Goal: Task Accomplishment & Management: Manage account settings

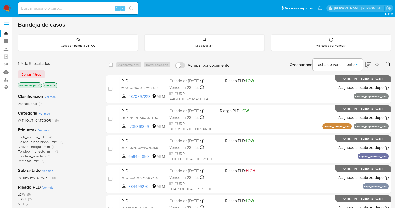
click at [39, 84] on icon "close-filter" at bounding box center [39, 85] width 3 height 3
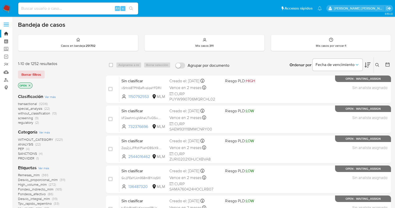
click at [378, 64] on icon at bounding box center [378, 65] width 4 height 4
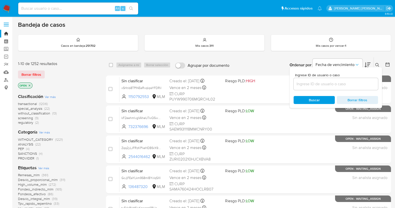
click at [319, 83] on input at bounding box center [336, 84] width 85 height 7
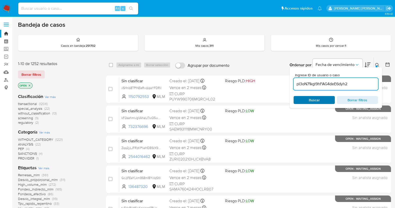
type input "pI3oN71kgl9hFAG4deE6dyh2"
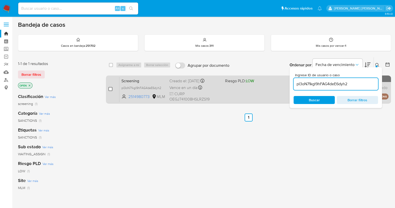
click at [110, 89] on input "checkbox" at bounding box center [111, 89] width 4 height 4
checkbox input "true"
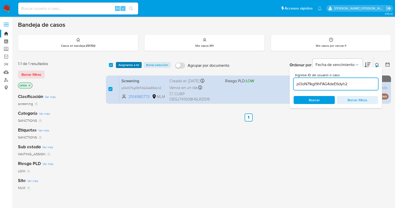
click at [131, 66] on span "Asignarme a mí" at bounding box center [129, 65] width 21 height 5
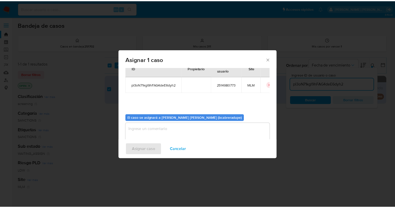
scroll to position [26, 0]
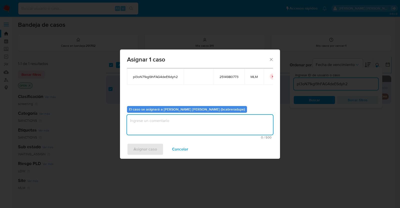
click at [215, 123] on textarea "assign-modal" at bounding box center [200, 125] width 146 height 20
type textarea "BJCD"
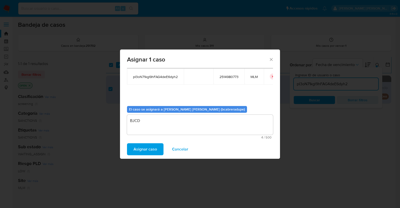
click at [146, 148] on span "Asignar caso" at bounding box center [146, 149] width 24 height 11
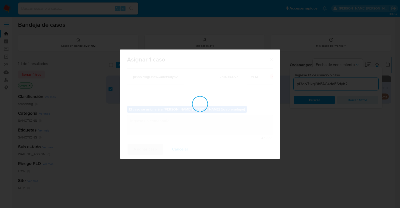
checkbox input "false"
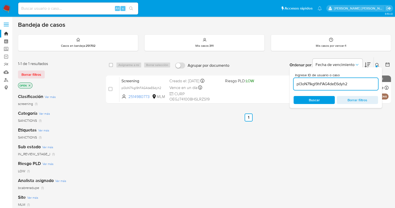
click at [185, 153] on div "select-all-cases-checkbox Asignarme a mí Borrar selección Agrupar por documento…" at bounding box center [248, 170] width 285 height 227
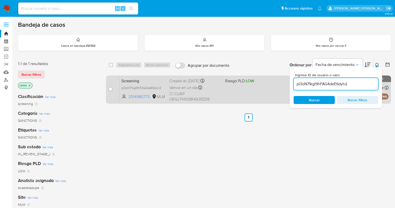
click at [175, 80] on div "Creado el: 17/08/2025 Creado el: 17/08/2025 11:58:20" at bounding box center [196, 81] width 52 height 6
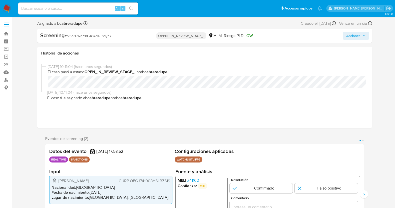
select select "10"
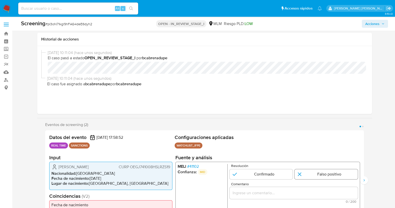
scroll to position [94, 0]
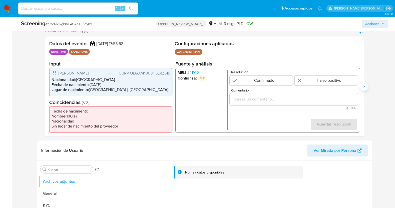
click at [365, 87] on icon "Siguiente" at bounding box center [364, 87] width 4 height 4
click at [43, 85] on icon "Anterior" at bounding box center [45, 87] width 4 height 4
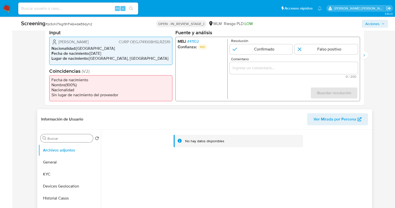
scroll to position [125, 0]
click at [53, 171] on button "KYC" at bounding box center [68, 175] width 59 height 12
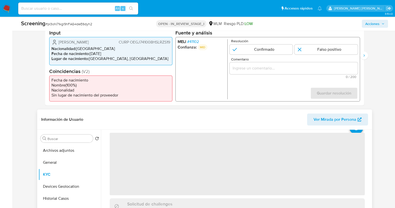
scroll to position [31, 0]
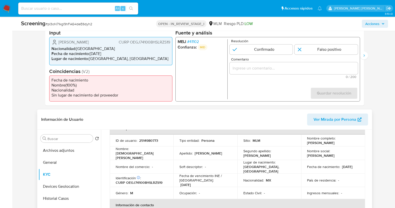
click at [149, 140] on p "2514980773" at bounding box center [148, 140] width 19 height 5
copy p "2514980773"
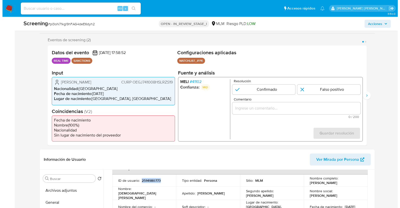
scroll to position [94, 0]
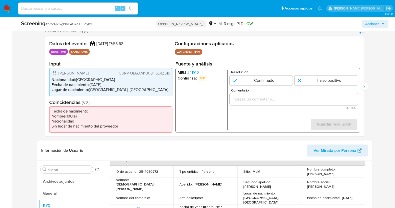
click at [195, 74] on span "# 41102" at bounding box center [193, 72] width 12 height 5
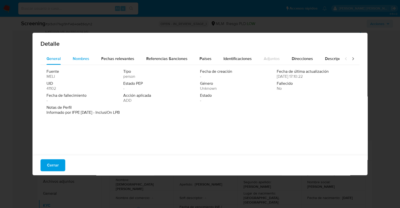
click at [76, 58] on span "Nombres" at bounding box center [81, 59] width 17 height 6
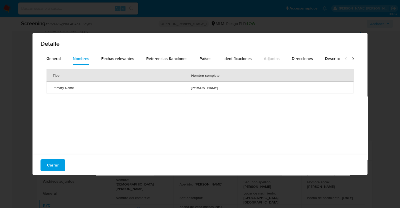
drag, startPoint x: 167, startPoint y: 88, endPoint x: 232, endPoint y: 92, distance: 65.4
click at [232, 92] on td "jesus manuel ortega guzman" at bounding box center [269, 88] width 169 height 12
click at [127, 60] on span "Fechas relevantes" at bounding box center [117, 59] width 33 height 6
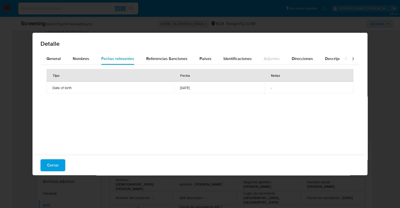
click at [180, 87] on span "1974-10-08" at bounding box center [219, 88] width 79 height 5
click at [170, 57] on span "Referencias Sanciones" at bounding box center [166, 59] width 41 height 6
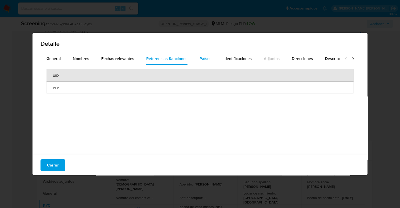
click at [207, 56] on span "Países" at bounding box center [206, 59] width 12 height 6
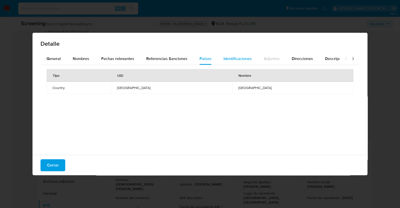
click at [236, 58] on span "Identificaciones" at bounding box center [238, 59] width 28 height 6
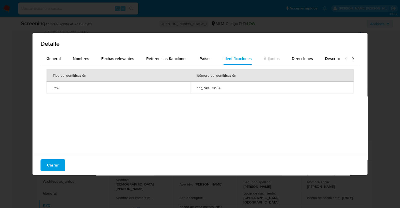
click at [211, 86] on span "oegj741008au4" at bounding box center [272, 88] width 151 height 5
click at [302, 54] on div "Direcciones" at bounding box center [302, 59] width 21 height 12
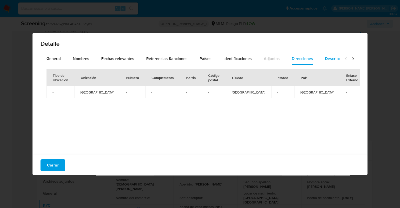
click at [334, 56] on span "Descripciones" at bounding box center [338, 59] width 26 height 6
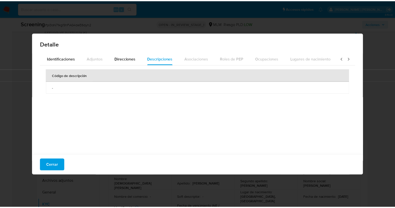
scroll to position [0, 178]
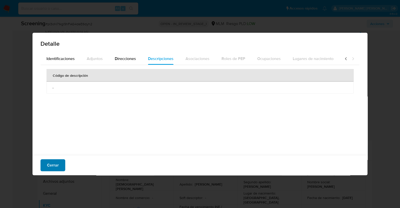
click at [54, 167] on span "Cerrar" at bounding box center [53, 165] width 12 height 11
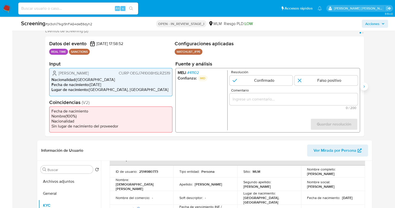
click at [367, 87] on button "Siguiente" at bounding box center [364, 87] width 8 height 8
click at [192, 75] on span "# 41102" at bounding box center [193, 72] width 12 height 5
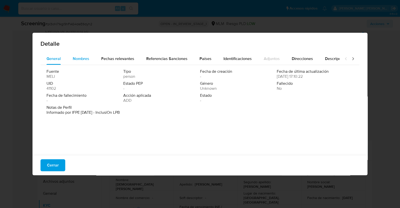
click at [78, 60] on span "Nombres" at bounding box center [81, 59] width 17 height 6
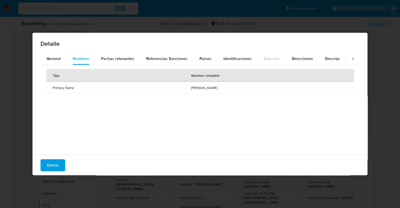
drag, startPoint x: 162, startPoint y: 88, endPoint x: 234, endPoint y: 92, distance: 72.8
click at [234, 92] on td "jesus manuel ortega guzman" at bounding box center [269, 88] width 169 height 12
click at [110, 59] on span "Fechas relevantes" at bounding box center [117, 59] width 33 height 6
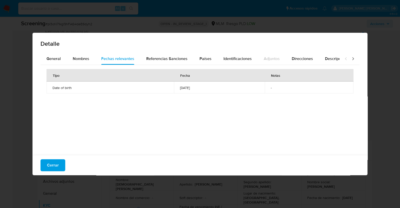
click at [180, 86] on span "1974-10-08" at bounding box center [219, 88] width 79 height 5
click at [171, 59] on span "Referencias Sanciones" at bounding box center [166, 59] width 41 height 6
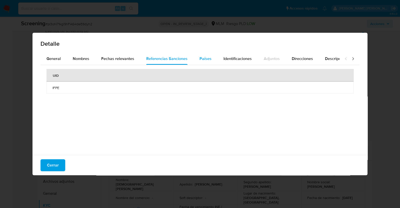
click at [200, 56] on span "Países" at bounding box center [206, 59] width 12 height 6
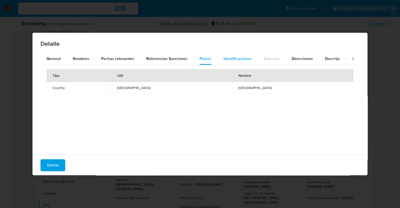
click at [239, 57] on span "Identificaciones" at bounding box center [238, 59] width 28 height 6
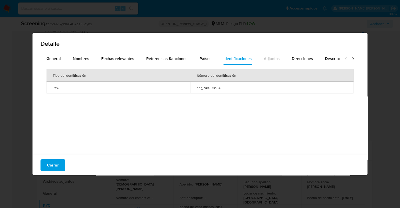
click at [216, 86] on span "oegj741008au4" at bounding box center [272, 88] width 151 height 5
drag, startPoint x: 58, startPoint y: 162, endPoint x: 100, endPoint y: 147, distance: 45.0
click at [58, 162] on button "Cerrar" at bounding box center [53, 165] width 25 height 12
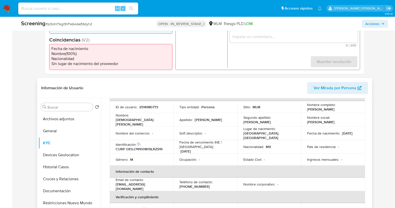
scroll to position [0, 0]
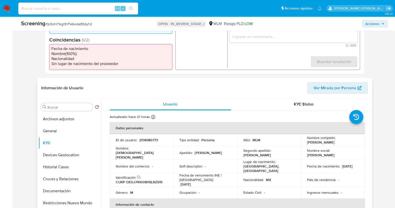
drag, startPoint x: 307, startPoint y: 143, endPoint x: 353, endPoint y: 145, distance: 45.8
click at [353, 145] on td "Nombre completo : Jesus Manuel Ortega Guzman" at bounding box center [333, 140] width 64 height 12
click at [297, 151] on td "Segundo apellido : Guzman" at bounding box center [270, 153] width 64 height 14
drag, startPoint x: 305, startPoint y: 142, endPoint x: 362, endPoint y: 142, distance: 57.0
click at [362, 142] on td "Nombre completo : Jesus Manuel Ortega Guzman" at bounding box center [333, 140] width 64 height 12
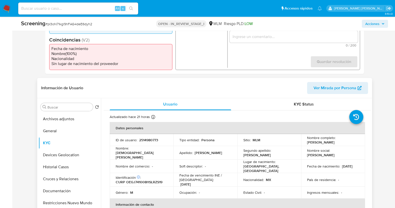
copy p "Jesus Manuel Ortega Guzman"
drag, startPoint x: 303, startPoint y: 167, endPoint x: 334, endPoint y: 166, distance: 31.0
click at [335, 168] on td "Fecha de nacimiento : 08/10/1974" at bounding box center [333, 167] width 64 height 14
copy p "08/10/1974"
drag, startPoint x: 126, startPoint y: 181, endPoint x: 145, endPoint y: 181, distance: 19.3
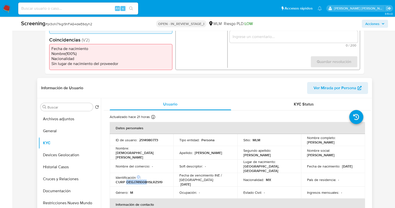
click at [145, 181] on p "CURP OEGJ741008HSLRZS19" at bounding box center [139, 182] width 47 height 5
copy p "OEGJ741008"
drag, startPoint x: 61, startPoint y: 167, endPoint x: 68, endPoint y: 159, distance: 10.3
click at [61, 167] on button "Historial Casos" at bounding box center [70, 167] width 63 height 12
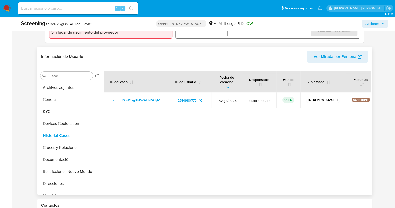
scroll to position [219, 0]
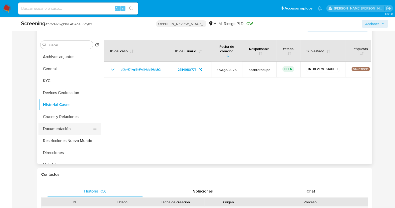
click at [61, 128] on button "Documentación" at bounding box center [68, 129] width 59 height 12
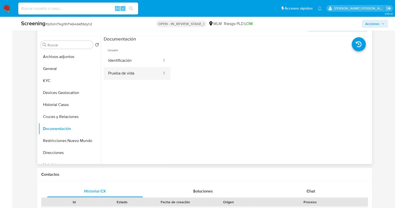
click at [137, 73] on button "Prueba de vida" at bounding box center [133, 73] width 59 height 13
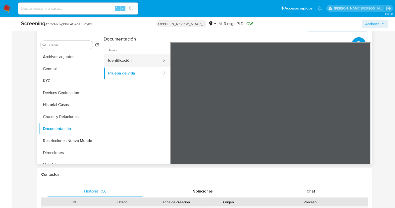
click at [143, 61] on button "Identificación" at bounding box center [133, 60] width 59 height 13
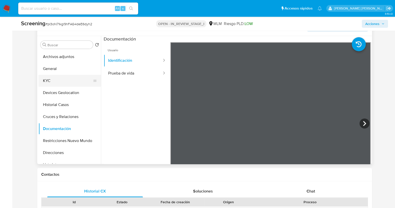
click at [43, 78] on button "KYC" at bounding box center [68, 81] width 59 height 12
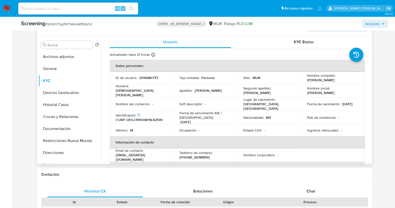
drag, startPoint x: 302, startPoint y: 81, endPoint x: 355, endPoint y: 79, distance: 53.0
click at [355, 79] on td "Nombre completo : Jesus Manuel Ortega Guzman" at bounding box center [333, 78] width 64 height 12
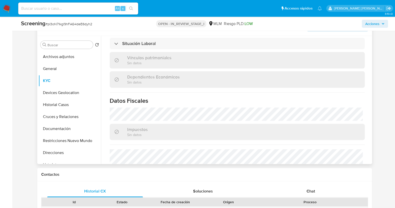
scroll to position [316, 0]
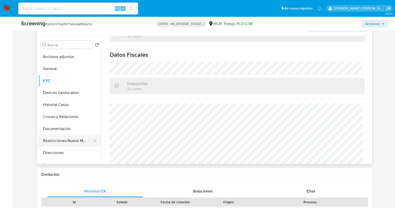
click at [50, 143] on button "Restricciones Nuevo Mundo" at bounding box center [68, 141] width 59 height 12
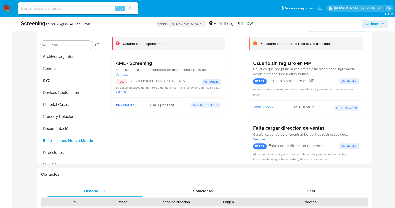
scroll to position [0, 0]
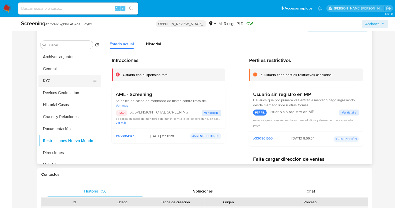
click at [54, 82] on button "KYC" at bounding box center [68, 81] width 59 height 12
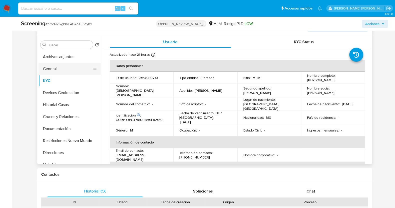
click at [66, 65] on button "General" at bounding box center [68, 69] width 59 height 12
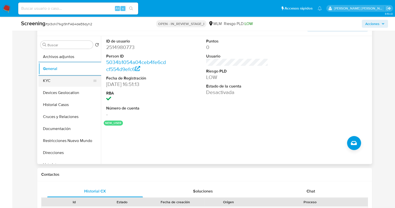
click at [52, 82] on button "KYC" at bounding box center [68, 81] width 59 height 12
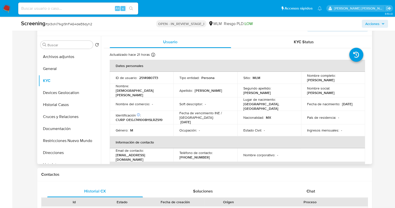
click at [155, 118] on p "CURP OEGJ741008HSLRZS19" at bounding box center [139, 120] width 47 height 5
copy p "OEGJ741008HSLRZS19"
click at [225, 90] on div "Apellido : Ortega" at bounding box center [206, 90] width 52 height 5
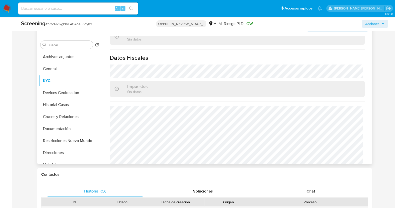
scroll to position [316, 0]
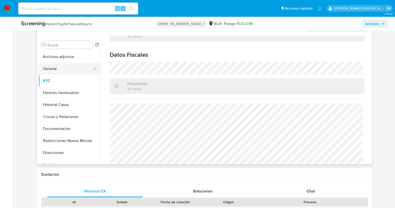
click at [53, 71] on button "General" at bounding box center [68, 69] width 59 height 12
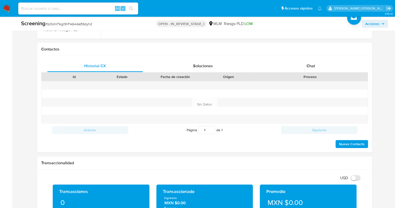
scroll to position [469, 0]
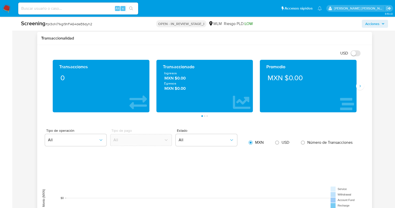
click at [364, 84] on button "Siguiente" at bounding box center [360, 86] width 8 height 8
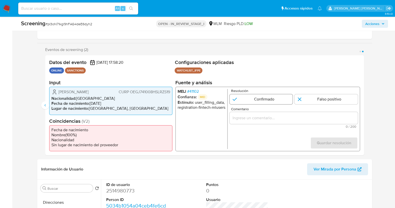
scroll to position [94, 0]
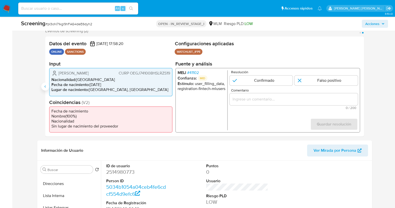
click at [43, 86] on icon "Anterior" at bounding box center [45, 87] width 4 height 4
drag, startPoint x: 260, startPoint y: 100, endPoint x: 263, endPoint y: 99, distance: 3.7
click at [259, 100] on input "Comentario" at bounding box center [294, 99] width 128 height 7
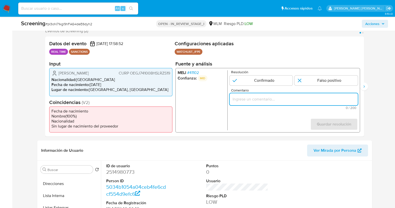
paste input "SE CONFIRMA POR NOMBRE, FECHA DE NACIMIENTO Y NACIONALIDAD A JESUS MANUEL ORTEG…"
type input "SE CONFIRMA POR NOMBRE, FECHA DE NACIMIENTO Y NACIONALIDAD A JESUS MANUEL ORTEG…"
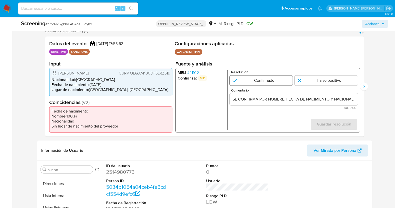
click at [274, 82] on input "1 de 2" at bounding box center [261, 81] width 63 height 10
radio input "true"
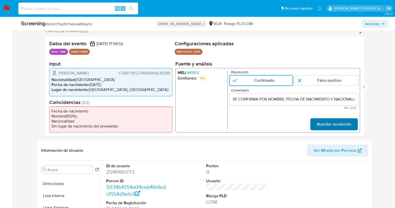
click at [337, 126] on span "Guardar resolución" at bounding box center [334, 124] width 35 height 11
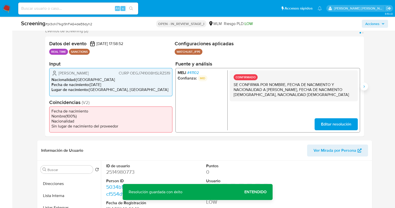
click at [366, 87] on icon "Siguiente" at bounding box center [364, 87] width 4 height 4
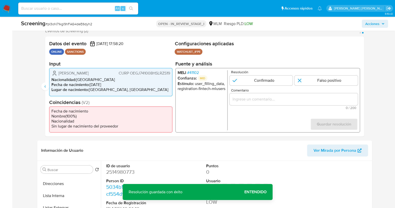
click at [256, 98] on input "Comentario" at bounding box center [294, 99] width 128 height 7
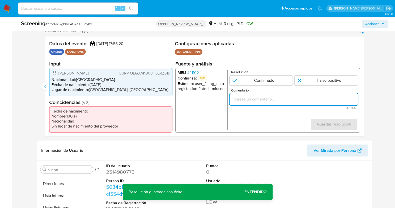
paste input "SE CONFIRMA POR NOMBRE, FECHA DE NACIMIENTO Y NACIONALIDAD A JESUS MANUEL ORTEG…"
type input "SE CONFIRMA POR NOMBRE, FECHA DE NACIMIENTO Y NACIONALIDAD A JESUS MANUEL ORTEG…"
click at [262, 82] on input "2 de 2" at bounding box center [261, 81] width 63 height 10
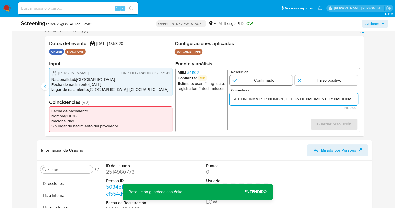
radio input "true"
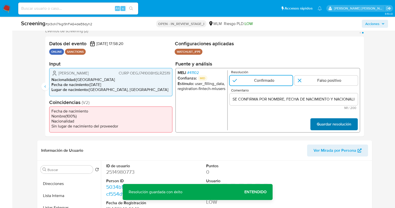
click at [332, 126] on span "Guardar resolución" at bounding box center [334, 124] width 35 height 11
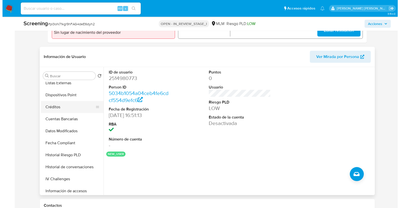
scroll to position [62, 0]
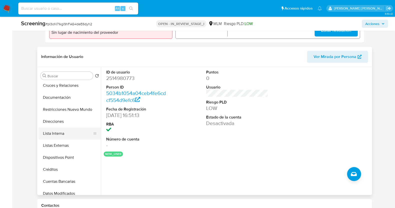
click at [64, 134] on button "Lista Interna" at bounding box center [68, 134] width 59 height 12
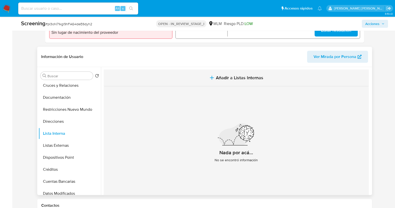
click at [227, 75] on span "Añadir a Listas Internas" at bounding box center [240, 78] width 48 height 6
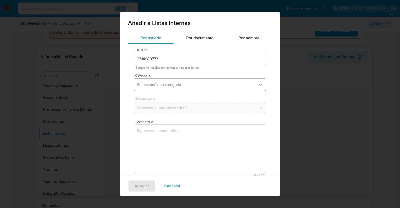
click at [210, 86] on span "Seleccioná una categoría" at bounding box center [197, 84] width 121 height 5
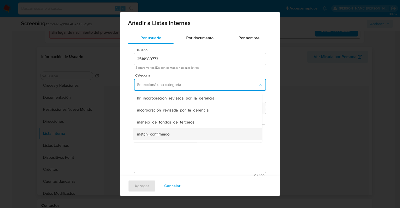
click at [186, 135] on div "match_confirmado" at bounding box center [196, 134] width 118 height 12
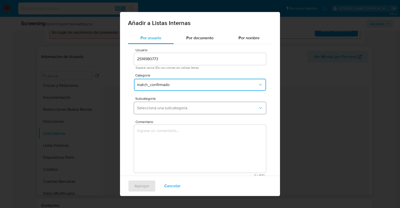
click at [207, 109] on span "Seleccioná una subcategoría" at bounding box center [197, 108] width 121 height 5
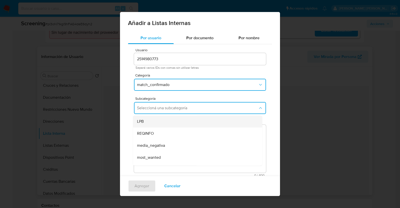
click at [178, 122] on div "LPB" at bounding box center [196, 122] width 118 height 12
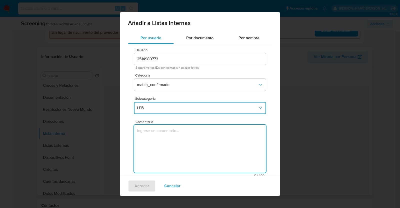
drag, startPoint x: 197, startPoint y: 149, endPoint x: 222, endPoint y: 143, distance: 26.4
click at [197, 150] on textarea "Comentario" at bounding box center [200, 149] width 132 height 48
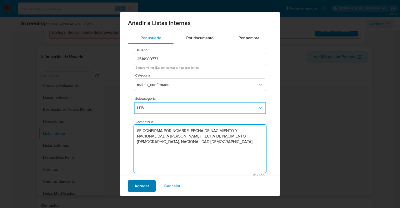
type textarea "SE CONFIRMA POR NOMBRE, FECHA DE NACIMIENTO Y NACIONALIDAD A JESUS MANUEL ORTEG…"
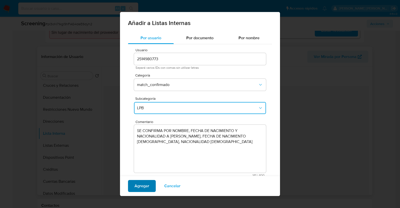
click at [140, 184] on span "Agregar" at bounding box center [142, 186] width 15 height 11
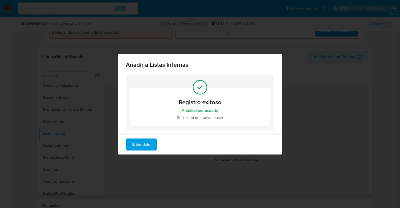
drag, startPoint x: 143, startPoint y: 140, endPoint x: 151, endPoint y: 139, distance: 8.4
click at [145, 141] on span "Entendido" at bounding box center [141, 144] width 18 height 11
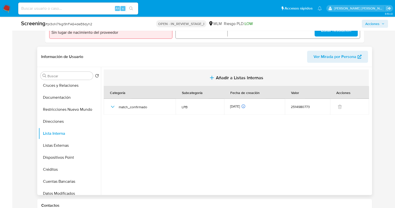
click at [238, 77] on span "Añadir a Listas Internas" at bounding box center [240, 78] width 48 height 6
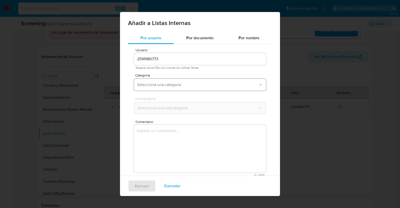
click at [194, 88] on button "Seleccioná una categoría" at bounding box center [200, 85] width 132 height 12
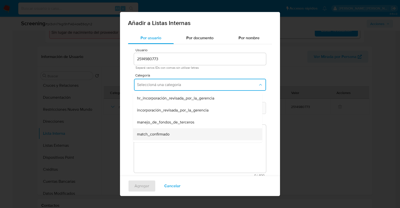
click at [188, 134] on div "match_confirmado" at bounding box center [196, 134] width 118 height 12
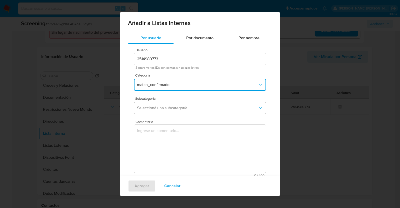
drag, startPoint x: 198, startPoint y: 107, endPoint x: 198, endPoint y: 112, distance: 5.1
click at [198, 107] on span "Seleccioná una subcategoría" at bounding box center [197, 108] width 121 height 5
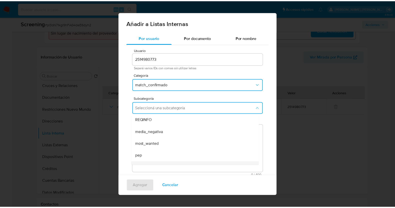
scroll to position [34, 0]
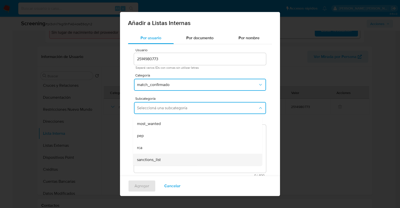
click at [171, 160] on div "sanctions_list" at bounding box center [196, 160] width 118 height 12
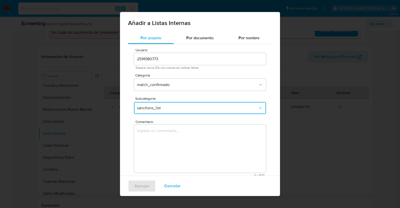
click at [212, 141] on textarea "Comentario" at bounding box center [200, 149] width 132 height 48
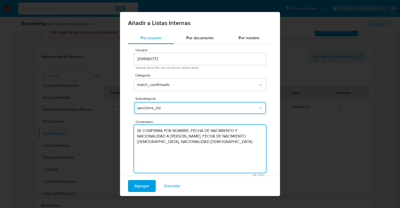
type textarea "SE CONFIRMA POR NOMBRE, FECHA DE NACIMIENTO Y NACIONALIDAD A JESUS MANUEL ORTEG…"
click at [146, 186] on span "Agregar" at bounding box center [142, 186] width 15 height 11
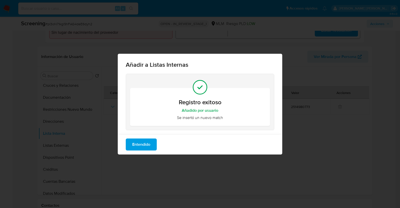
click at [138, 143] on span "Entendido" at bounding box center [141, 144] width 18 height 11
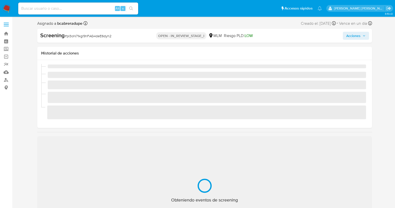
select select "10"
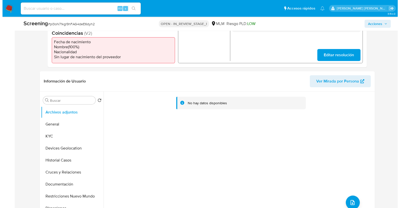
scroll to position [188, 0]
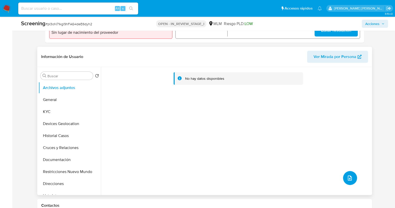
click at [349, 178] on icon "upload-file" at bounding box center [350, 178] width 6 height 6
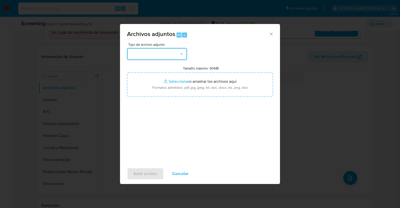
click at [183, 54] on icon "button" at bounding box center [181, 54] width 5 height 5
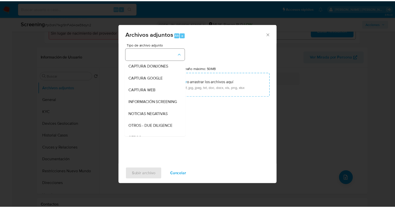
scroll to position [26, 0]
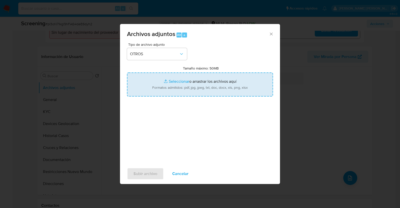
type input "C:\fakepath\2514980773_JESUS ORTEGA_AGO2025.pdf"
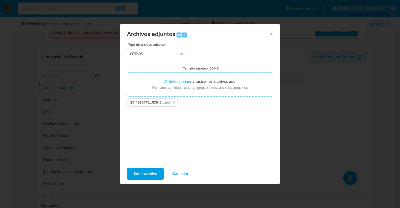
click at [151, 174] on span "Subir archivo" at bounding box center [146, 173] width 24 height 11
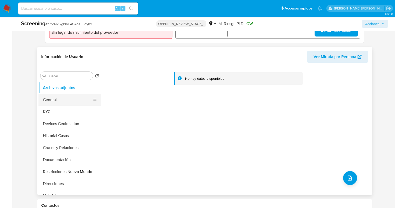
click at [64, 99] on button "General" at bounding box center [68, 100] width 59 height 12
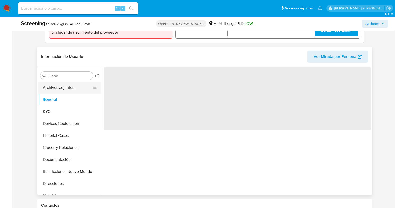
click at [65, 87] on button "Archivos adjuntos" at bounding box center [68, 88] width 59 height 12
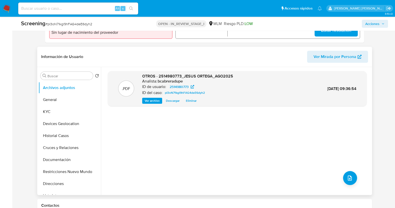
scroll to position [125, 0]
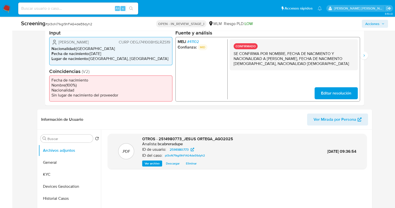
click at [388, 24] on div "Screening # pI3oN71kgl9hFAG4deE6dyh2 OPEN - IN_REVIEW_STAGE_I MLM Riesgo PLD: L…" at bounding box center [204, 24] width 373 height 14
click at [384, 24] on icon "button" at bounding box center [383, 23] width 3 height 3
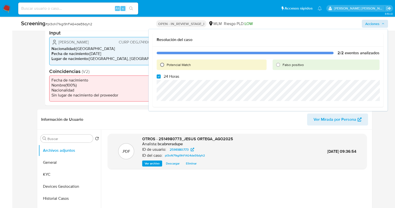
click at [163, 65] on input "Potencial Match" at bounding box center [162, 65] width 8 height 8
radio input "true"
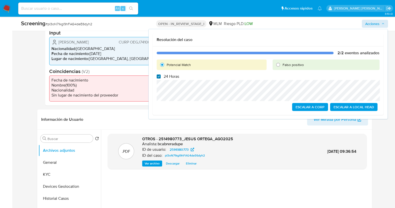
click at [158, 76] on input "24 Horas" at bounding box center [159, 77] width 4 height 4
checkbox input "false"
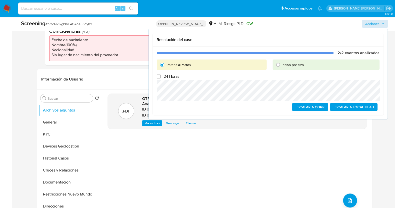
scroll to position [188, 0]
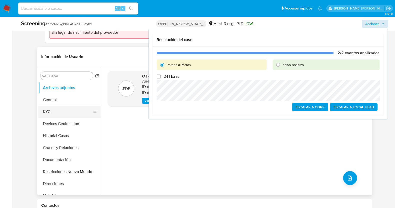
click at [54, 116] on button "KYC" at bounding box center [68, 112] width 59 height 12
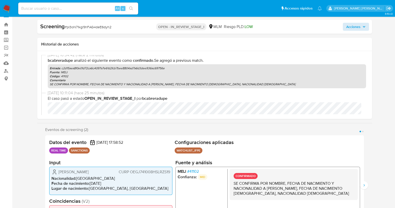
scroll to position [0, 0]
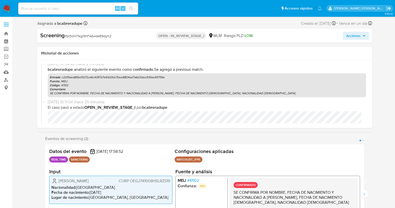
click at [358, 34] on span "Acciones" at bounding box center [354, 36] width 14 height 8
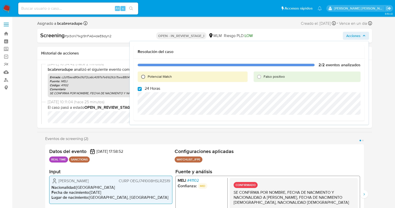
click at [143, 78] on input "Potencial Match" at bounding box center [143, 77] width 8 height 8
radio input "true"
click at [139, 90] on input "24 Horas" at bounding box center [140, 89] width 4 height 4
checkbox input "false"
click at [359, 37] on span "Acciones" at bounding box center [354, 36] width 14 height 8
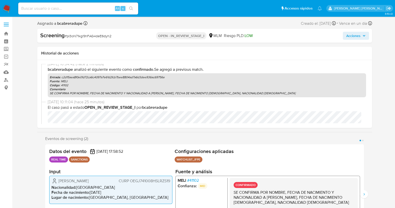
click at [366, 37] on button "Acciones" at bounding box center [356, 36] width 26 height 8
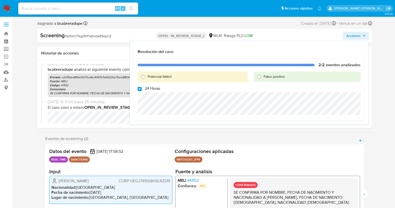
click at [141, 89] on input "24 Horas" at bounding box center [140, 89] width 4 height 4
checkbox input "false"
click at [143, 76] on input "Potencial Match" at bounding box center [143, 77] width 8 height 8
radio input "true"
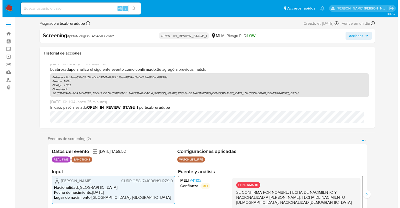
scroll to position [125, 0]
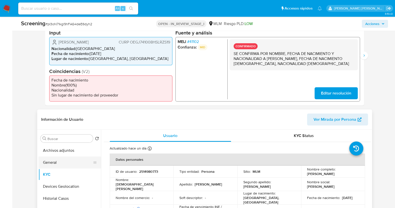
click at [72, 161] on button "General" at bounding box center [68, 163] width 59 height 12
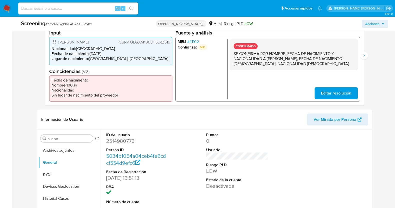
click at [382, 23] on icon "button" at bounding box center [383, 23] width 3 height 3
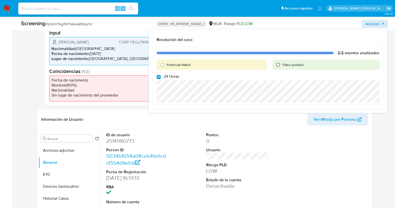
click at [280, 64] on input "Falso positivo" at bounding box center [278, 65] width 8 height 8
radio input "true"
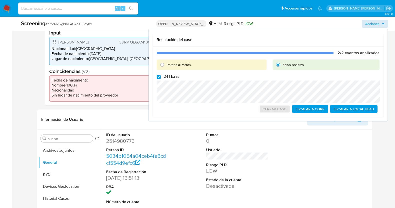
click at [280, 64] on input "Falso positivo" at bounding box center [278, 65] width 8 height 8
click at [164, 65] on input "Potencial Match" at bounding box center [162, 65] width 8 height 8
radio input "true"
click at [158, 77] on input "24 Horas" at bounding box center [159, 77] width 4 height 4
checkbox input "false"
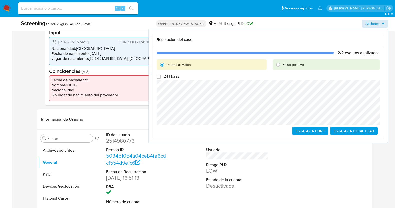
click at [354, 130] on span "Escalar a Local Head" at bounding box center [354, 131] width 41 height 7
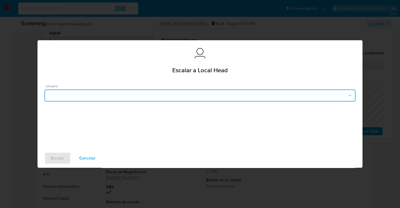
click at [106, 93] on button "button" at bounding box center [200, 96] width 311 height 12
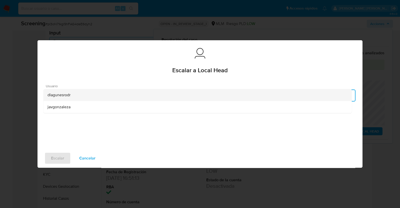
click at [71, 96] on div "dlagunesrodr" at bounding box center [198, 95] width 300 height 12
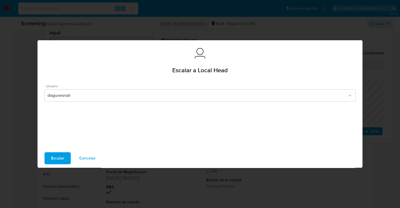
click at [61, 160] on span "Escalar" at bounding box center [57, 158] width 13 height 11
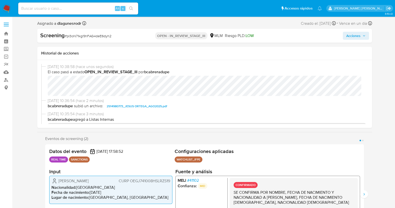
select select "10"
click at [98, 36] on span "# pI3oN71kgl9hFAG4deE6dyh2" at bounding box center [88, 36] width 47 height 5
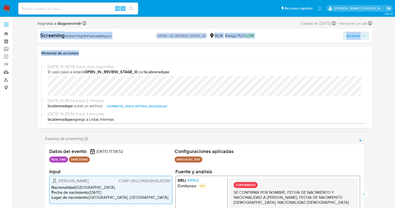
drag, startPoint x: 98, startPoint y: 36, endPoint x: 188, endPoint y: 63, distance: 93.4
click at [95, 39] on div "Screening # pI3oN71kgl9hFAG4deE6dyh2" at bounding box center [94, 36] width 108 height 8
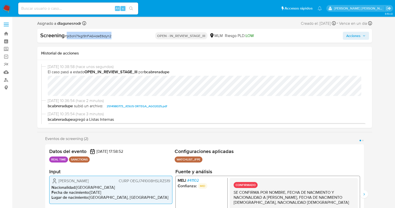
click at [95, 39] on div "Screening # pI3oN71kgl9hFAG4deE6dyh2" at bounding box center [94, 36] width 108 height 8
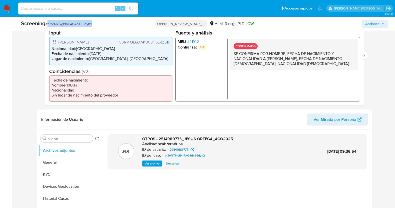
scroll to position [250, 0]
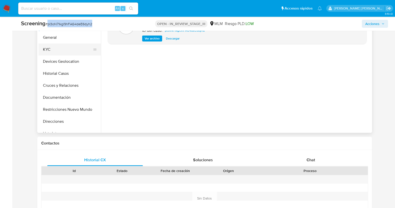
click at [55, 51] on button "KYC" at bounding box center [68, 50] width 59 height 12
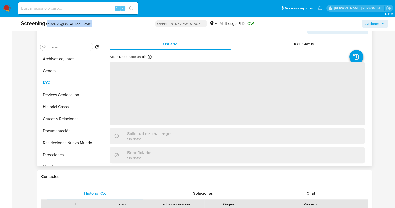
scroll to position [188, 0]
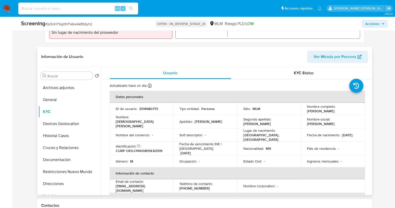
click at [156, 109] on p "2514980773" at bounding box center [148, 109] width 19 height 5
copy p "2514980773"
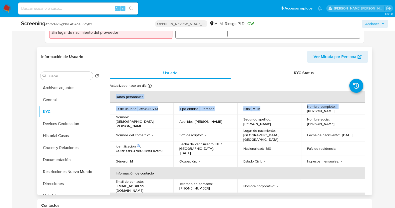
drag, startPoint x: 305, startPoint y: 111, endPoint x: 335, endPoint y: 112, distance: 29.8
click at [324, 109] on p "Jesus Manuel Ortega Guzman" at bounding box center [321, 111] width 28 height 5
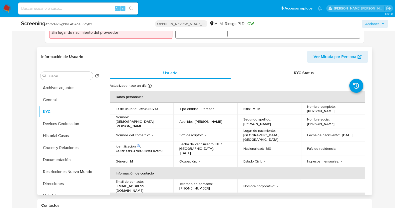
copy p "Jesus Manuel Ortega Guzman"
drag, startPoint x: 305, startPoint y: 111, endPoint x: 353, endPoint y: 111, distance: 48.3
click at [353, 111] on td "Nombre completo : Jesus Manuel Ortega Guzman" at bounding box center [333, 109] width 64 height 12
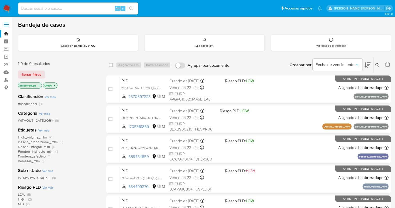
scroll to position [142, 0]
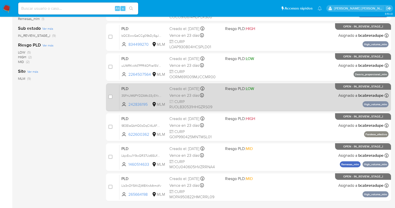
click at [184, 99] on span "CURP RUOL830531HHGZRS09" at bounding box center [196, 104] width 52 height 11
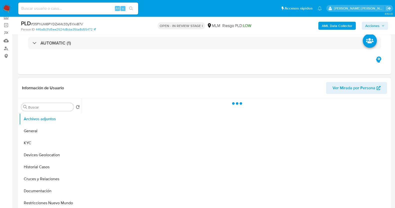
scroll to position [62, 0]
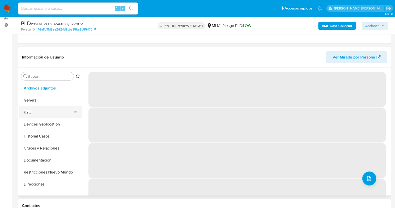
click at [42, 113] on button "KYC" at bounding box center [48, 112] width 59 height 12
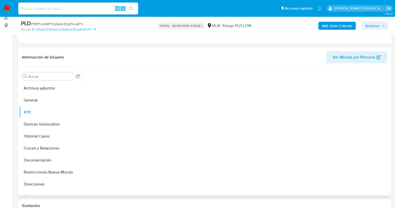
select select "10"
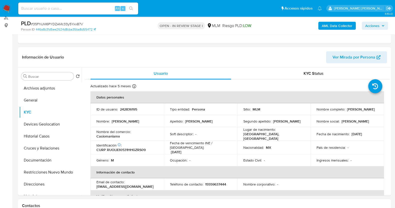
click at [65, 26] on span "# 35FhUM6PYDZAMc33y5Yxx87V" at bounding box center [57, 24] width 52 height 5
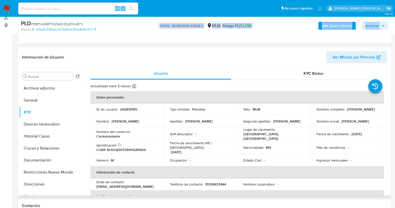
copy div "OPEN - IN REVIEW STAGE I MLM Riesgo PLD: LOW AML Data Collector Acciones Inform…"
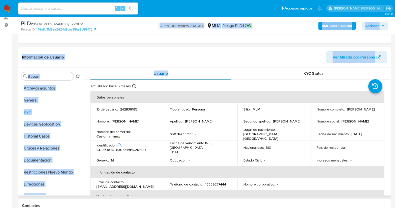
drag, startPoint x: 150, startPoint y: 56, endPoint x: 177, endPoint y: 78, distance: 35.0
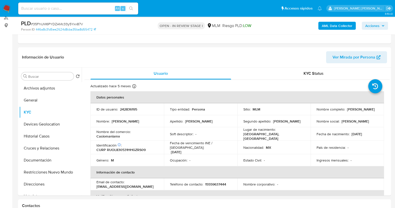
click at [69, 25] on span "# 35FhUM6PYDZAMc33y5Yxx87V" at bounding box center [57, 24] width 52 height 5
copy span "35FhUM6PYDZAMc33y5Yxx87V"
click at [134, 105] on td "ID de usuario : 242836195" at bounding box center [128, 109] width 74 height 12
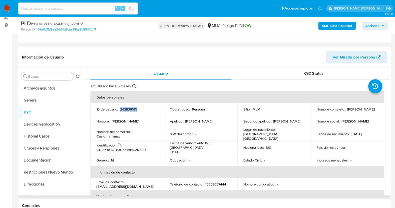
copy p "242836195"
click at [133, 107] on p "242836195" at bounding box center [128, 109] width 17 height 5
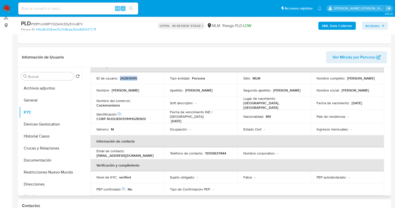
scroll to position [0, 0]
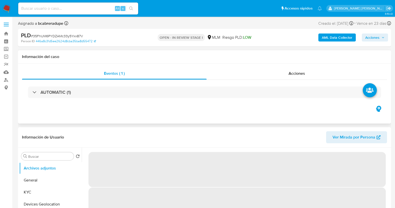
select select "10"
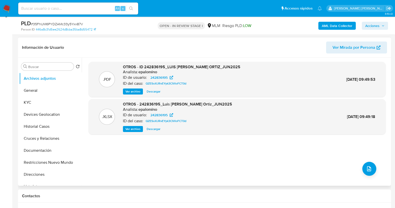
scroll to position [62, 0]
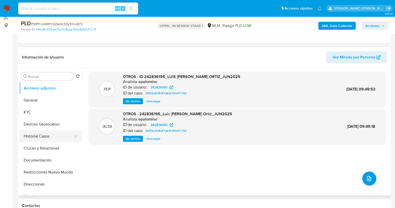
drag, startPoint x: 39, startPoint y: 136, endPoint x: 44, endPoint y: 135, distance: 5.3
click at [39, 136] on button "Historial Casos" at bounding box center [48, 136] width 59 height 12
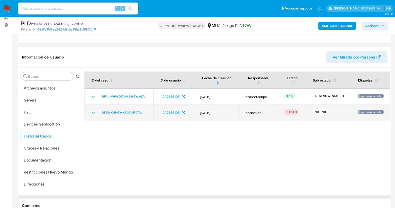
click at [94, 110] on icon "Mostrar/Ocultar" at bounding box center [94, 113] width 6 height 6
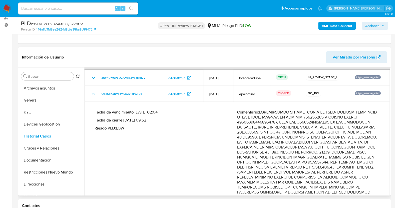
scroll to position [31, 0]
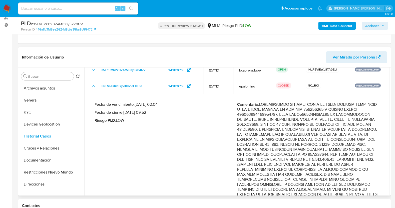
drag, startPoint x: 290, startPoint y: 160, endPoint x: 327, endPoint y: 171, distance: 38.7
drag, startPoint x: 283, startPoint y: 134, endPoint x: 301, endPoint y: 157, distance: 29.7
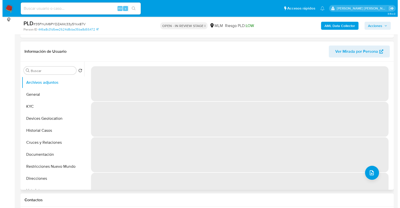
scroll to position [62, 0]
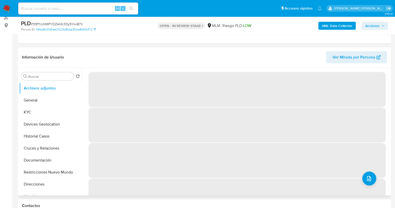
select select "10"
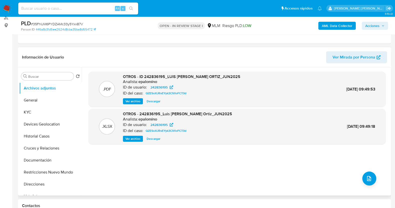
click at [134, 101] on span "Ver archivo" at bounding box center [133, 101] width 15 height 5
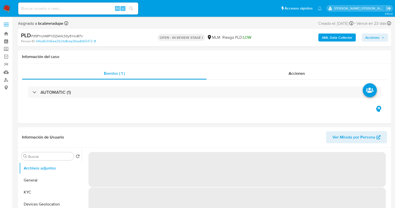
select select "10"
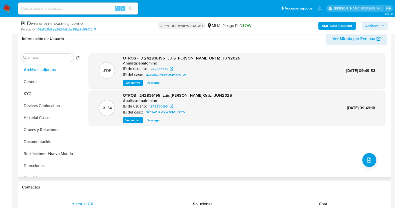
scroll to position [94, 0]
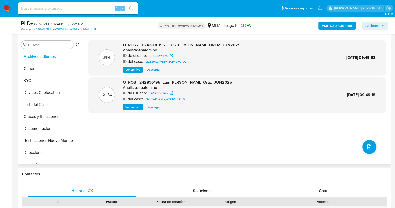
click at [135, 68] on span "Ver archivo" at bounding box center [133, 69] width 15 height 5
click at [159, 109] on span "Descargar" at bounding box center [154, 107] width 14 height 5
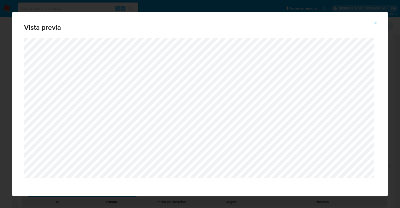
click at [377, 23] on icon "Attachment preview" at bounding box center [376, 23] width 4 height 4
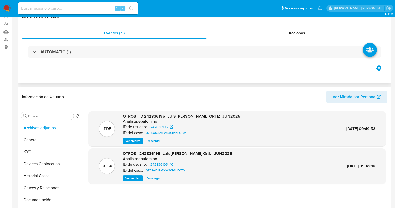
scroll to position [0, 0]
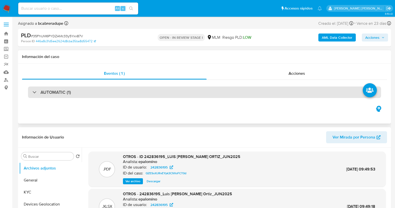
click at [53, 94] on h3 "AUTOMATIC (1)" at bounding box center [56, 93] width 31 height 6
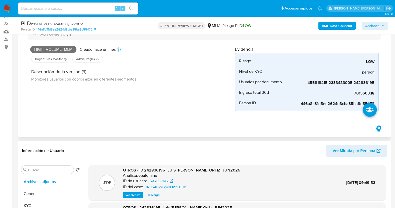
scroll to position [31, 0]
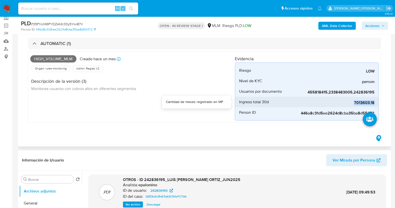
drag, startPoint x: 355, startPoint y: 103, endPoint x: 376, endPoint y: 104, distance: 21.3
click at [379, 104] on li "Ingreso total 30d 7013603.18" at bounding box center [307, 102] width 144 height 11
copy span "7013603.18"
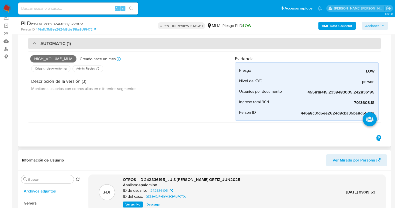
click at [60, 42] on h3 "AUTOMATIC (1)" at bounding box center [56, 44] width 31 height 6
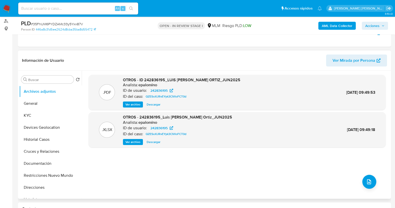
scroll to position [94, 0]
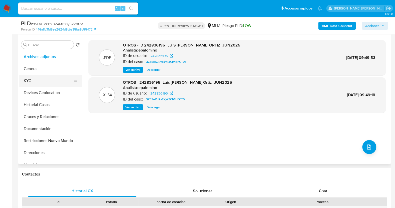
click at [45, 83] on button "KYC" at bounding box center [48, 81] width 59 height 12
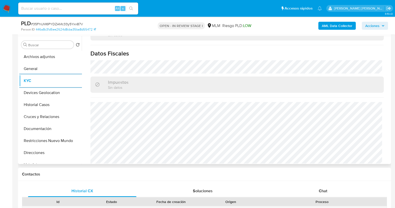
scroll to position [314, 0]
click at [48, 94] on button "Devices Geolocation" at bounding box center [48, 93] width 59 height 12
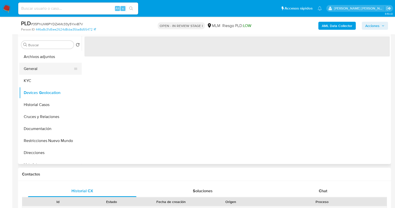
click at [49, 69] on button "General" at bounding box center [48, 69] width 59 height 12
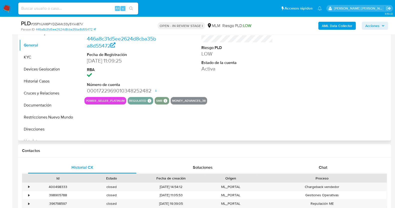
scroll to position [125, 0]
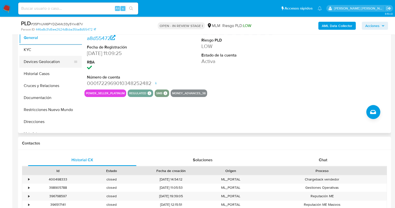
click at [54, 60] on button "Devices Geolocation" at bounding box center [48, 62] width 59 height 12
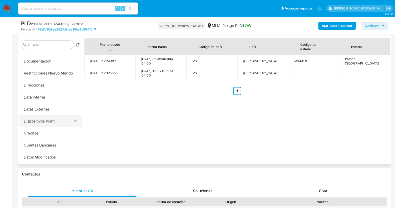
scroll to position [94, 0]
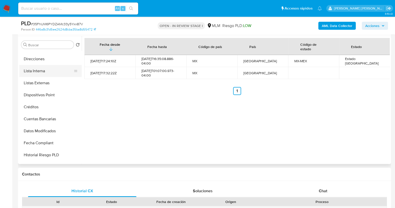
click at [43, 71] on button "Lista Interna" at bounding box center [48, 71] width 59 height 12
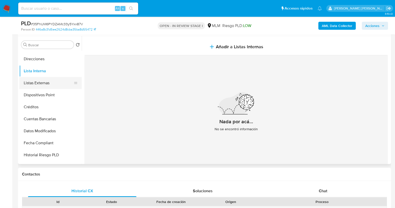
click at [40, 82] on button "Listas Externas" at bounding box center [48, 83] width 59 height 12
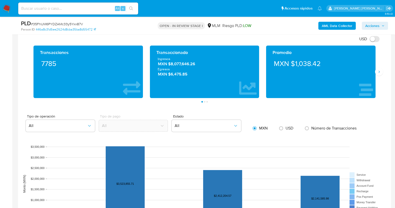
scroll to position [364, 0]
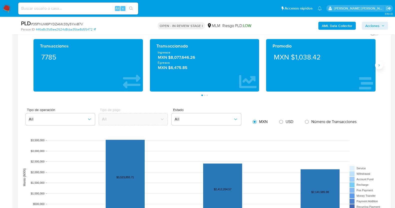
click at [380, 67] on button "Siguiente" at bounding box center [379, 65] width 8 height 8
